Goal: Task Accomplishment & Management: Use online tool/utility

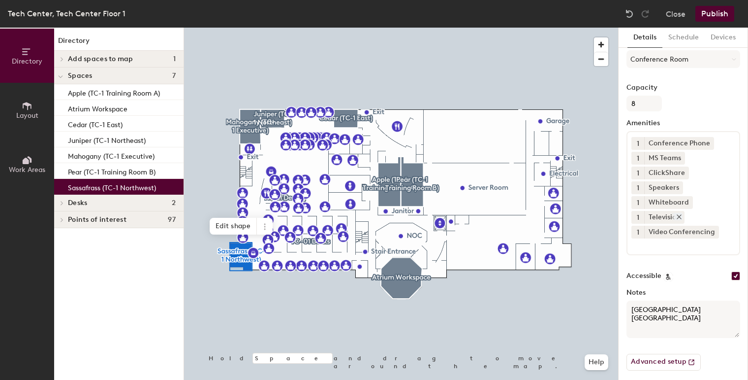
scroll to position [112, 0]
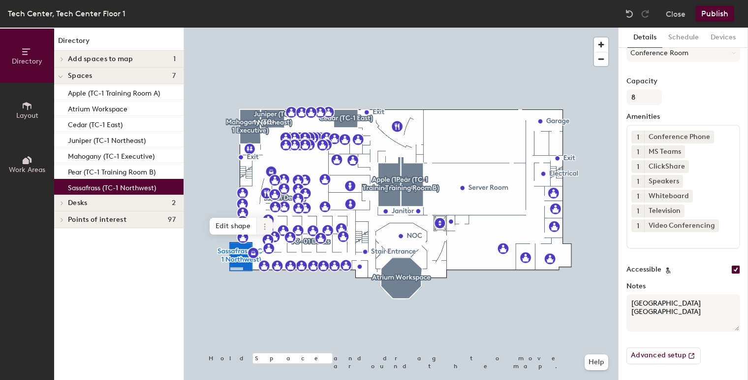
click at [264, 223] on icon at bounding box center [265, 227] width 8 height 8
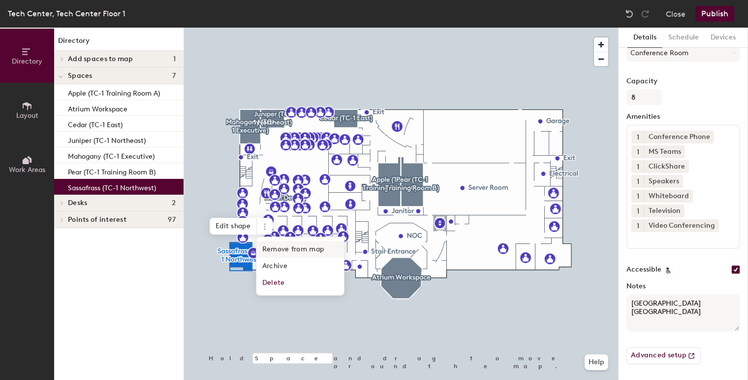
click at [289, 243] on span "Remove from map" at bounding box center [300, 249] width 88 height 17
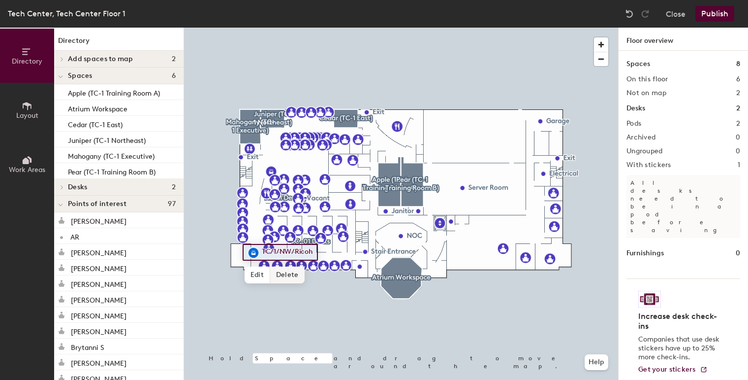
click at [279, 276] on span "Delete" at bounding box center [287, 274] width 34 height 17
click at [712, 16] on button "Publish" at bounding box center [715, 14] width 39 height 16
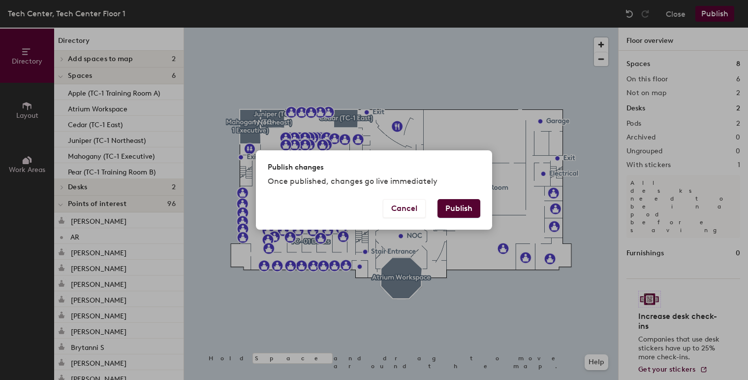
click at [454, 205] on button "Publish" at bounding box center [459, 208] width 43 height 19
